Goal: Transaction & Acquisition: Purchase product/service

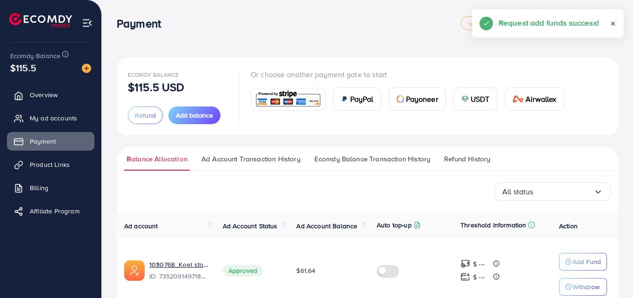
scroll to position [110, 0]
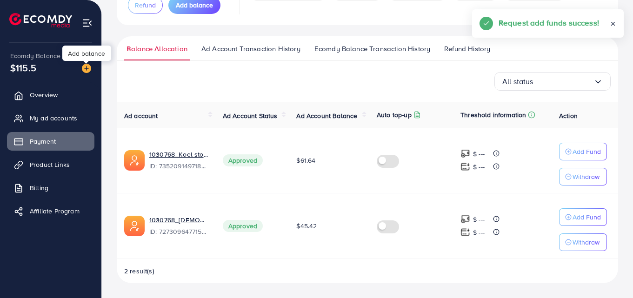
click at [82, 68] on img at bounding box center [86, 68] width 9 height 9
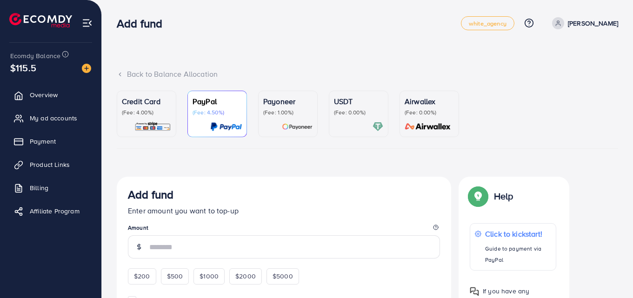
click at [147, 120] on div "Credit Card (Fee: 4.00%)" at bounding box center [146, 114] width 49 height 36
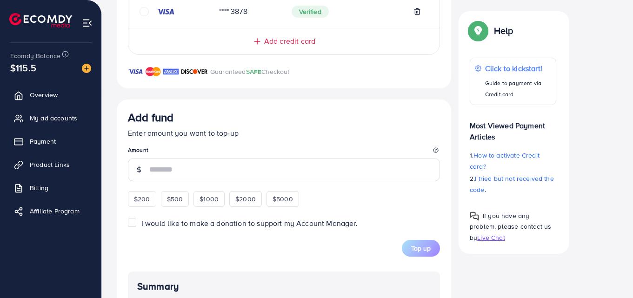
scroll to position [326, 0]
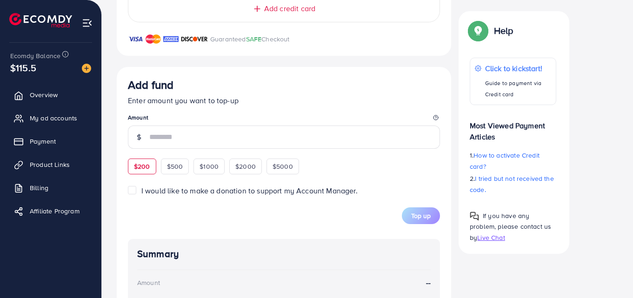
click at [143, 170] on span "$200" at bounding box center [142, 166] width 16 height 9
click at [143, 170] on div "$200 $500 $1000 $2000 $5000" at bounding box center [223, 165] width 191 height 18
type input "***"
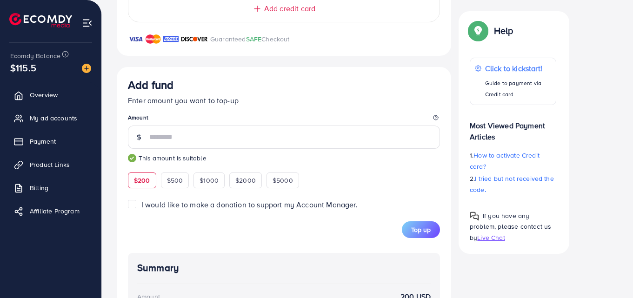
click at [141, 204] on label "I would like to make a donation to support my Account Manager." at bounding box center [249, 205] width 216 height 11
click at [141, 205] on label "I would like to make a donation to support my Account Manager." at bounding box center [249, 205] width 216 height 11
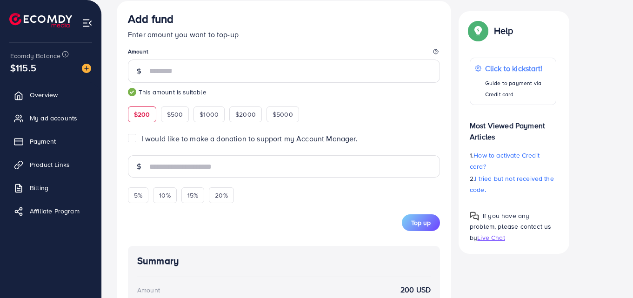
scroll to position [419, 0]
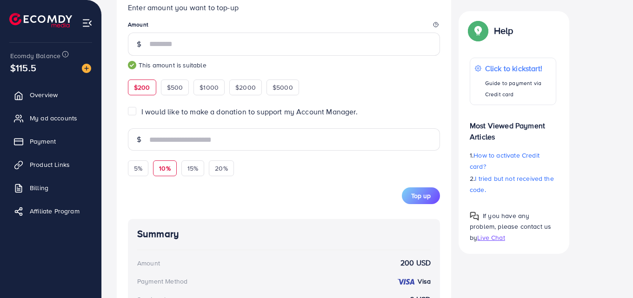
click at [160, 171] on span "10%" at bounding box center [164, 168] width 11 height 9
type input "**"
click at [407, 201] on button "Top up" at bounding box center [421, 195] width 38 height 17
click at [407, 201] on div "Top up" at bounding box center [284, 195] width 312 height 17
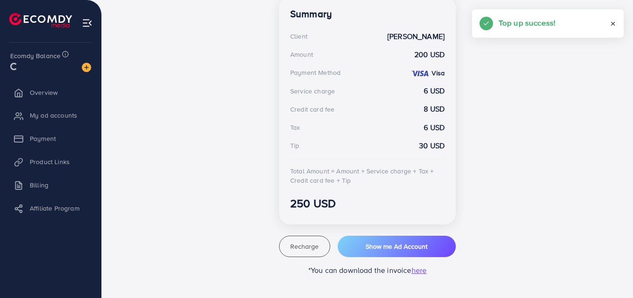
scroll to position [273, 0]
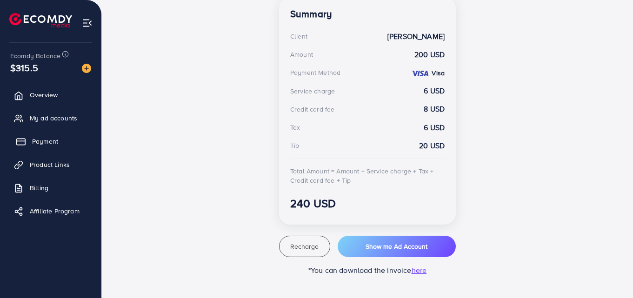
click at [32, 147] on link "Payment" at bounding box center [50, 141] width 87 height 19
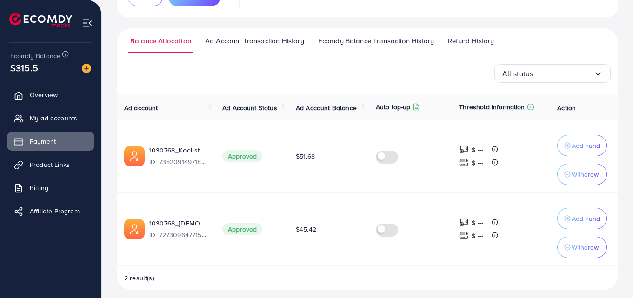
scroll to position [125, 0]
